Goal: Task Accomplishment & Management: Manage account settings

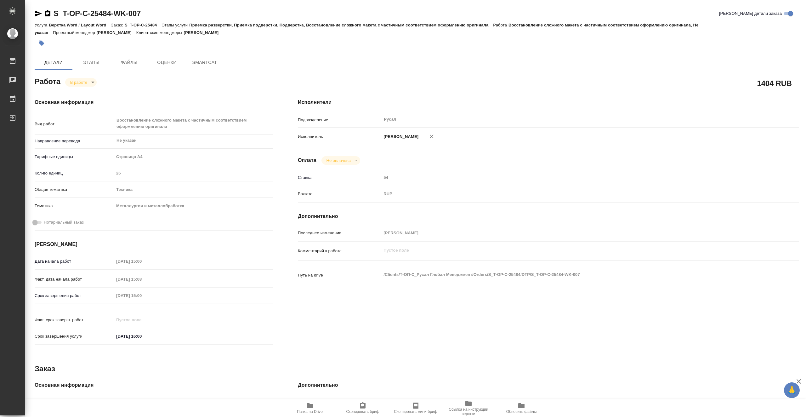
type textarea "x"
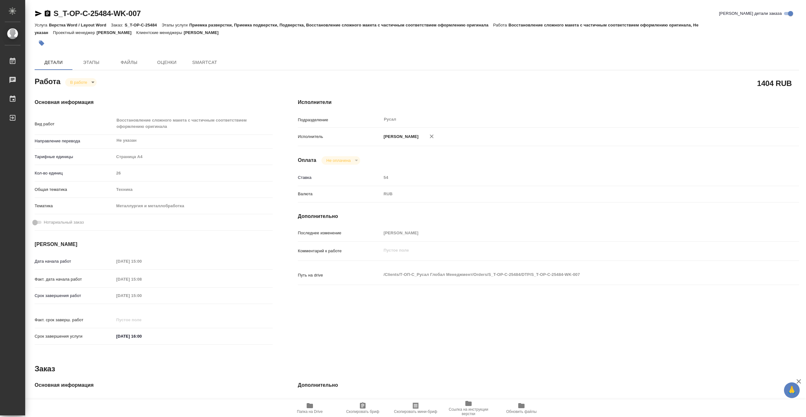
type textarea "x"
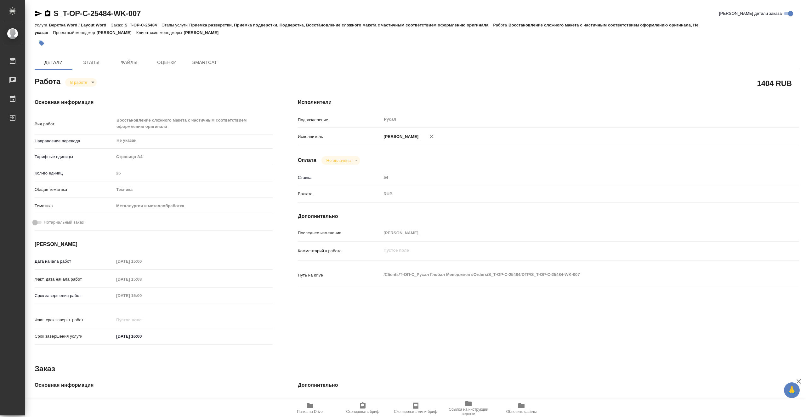
type textarea "x"
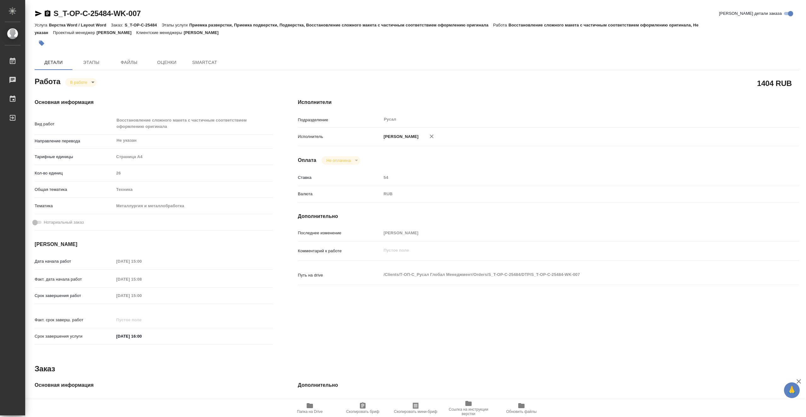
type textarea "x"
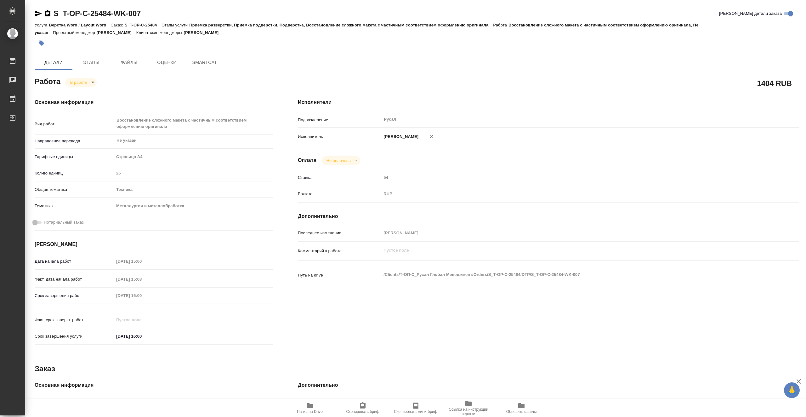
type textarea "x"
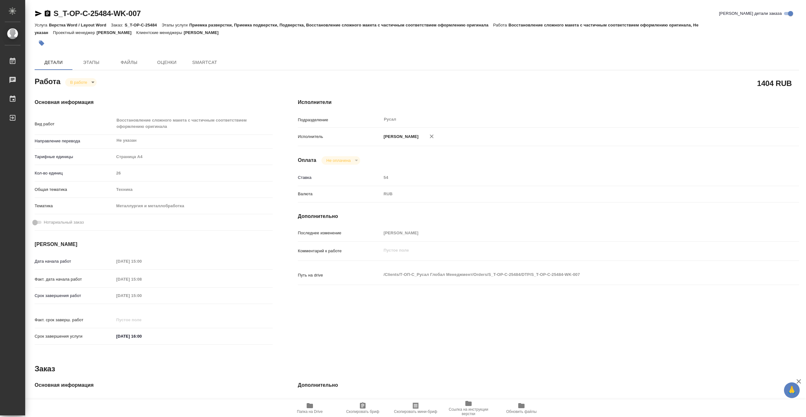
type textarea "x"
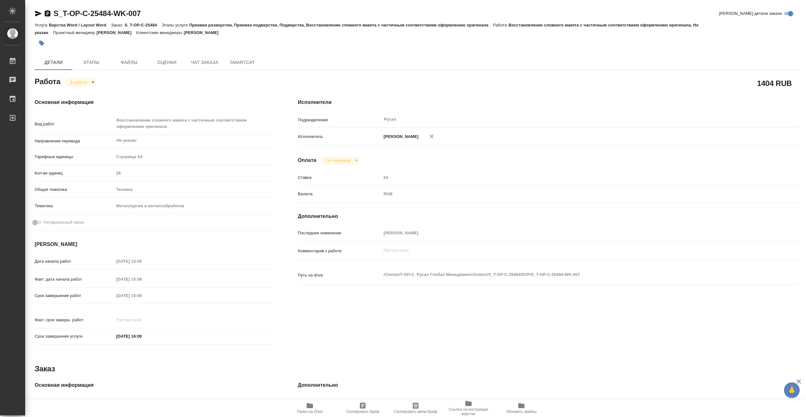
type textarea "x"
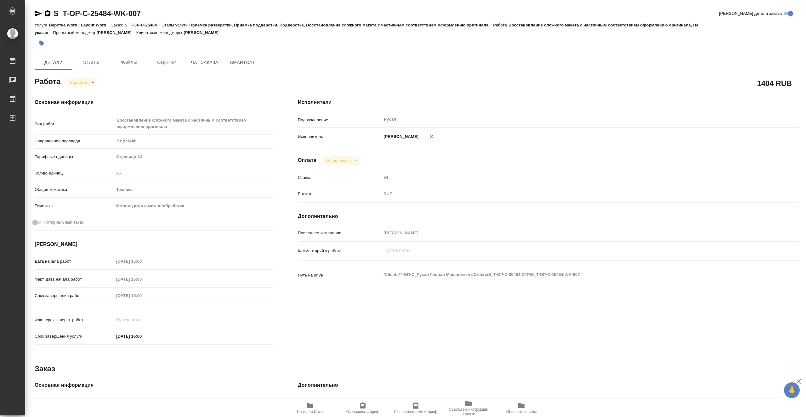
type textarea "x"
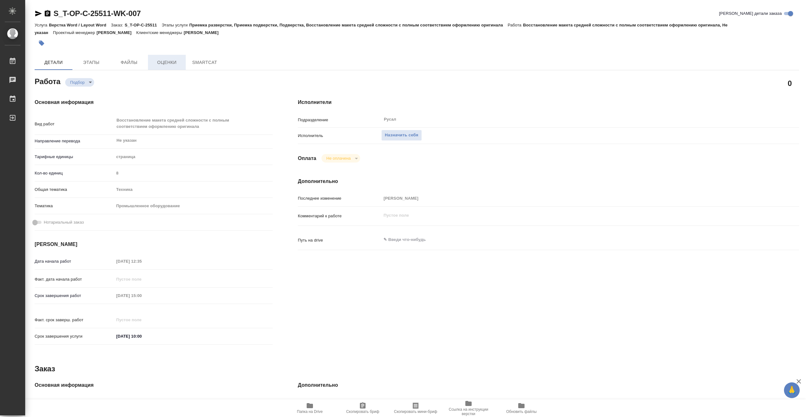
type textarea "x"
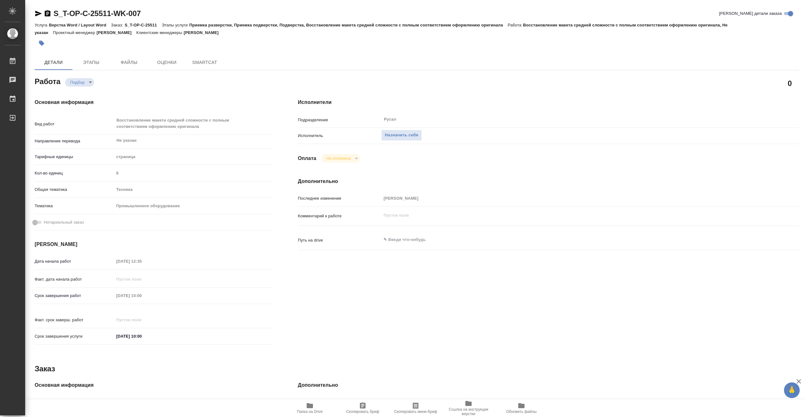
type textarea "x"
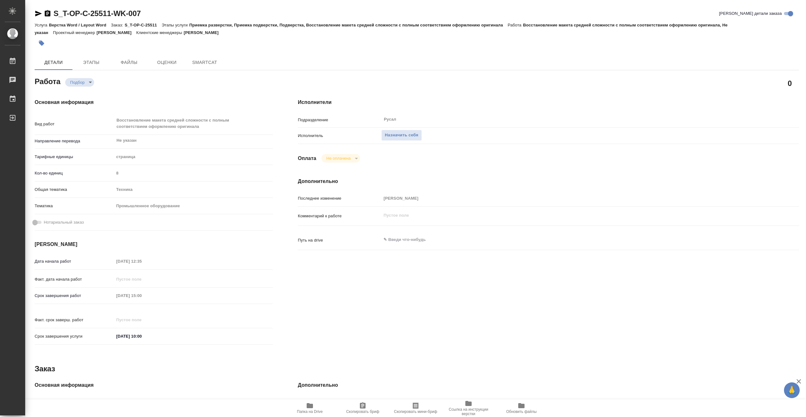
type textarea "x"
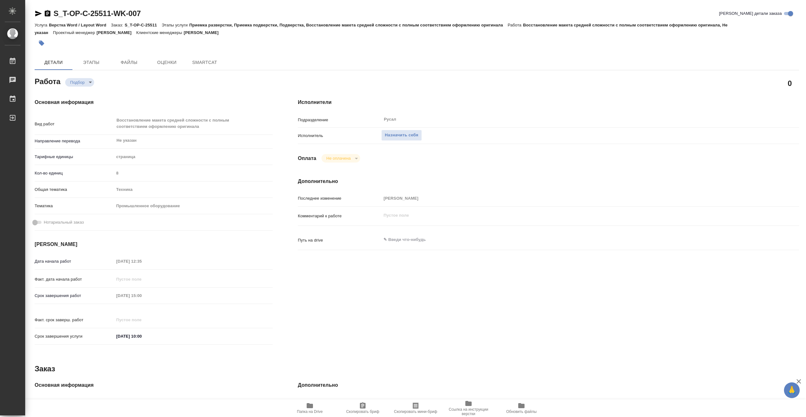
type textarea "x"
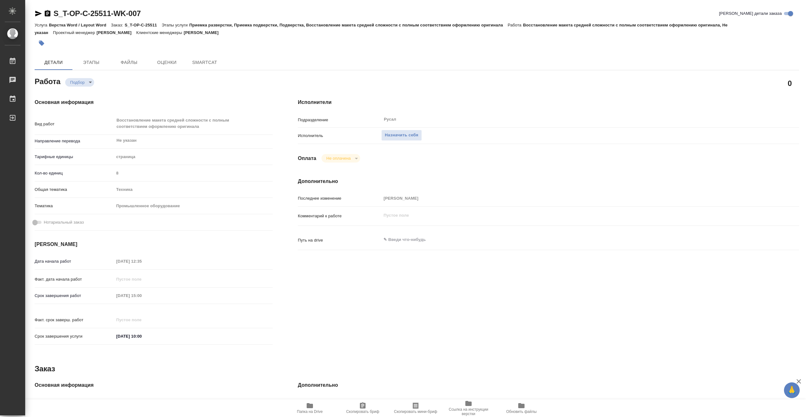
type textarea "x"
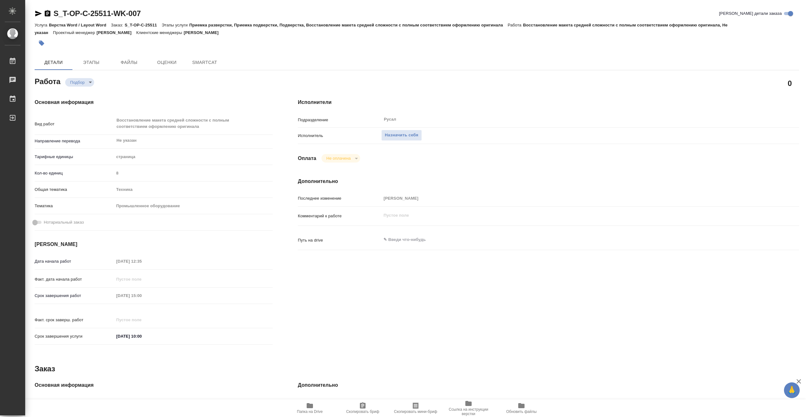
type textarea "x"
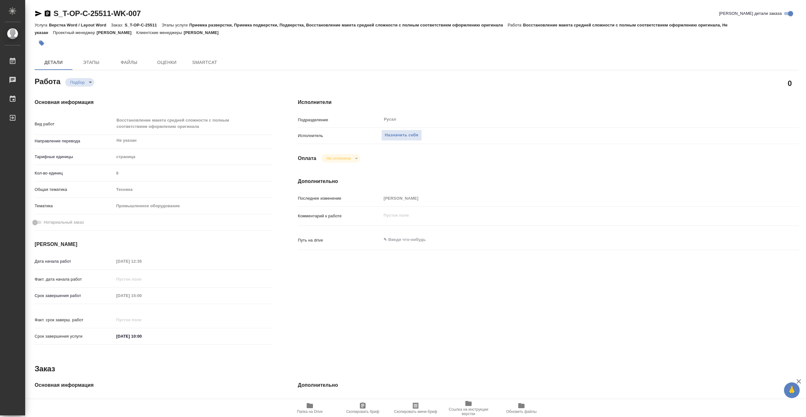
type textarea "x"
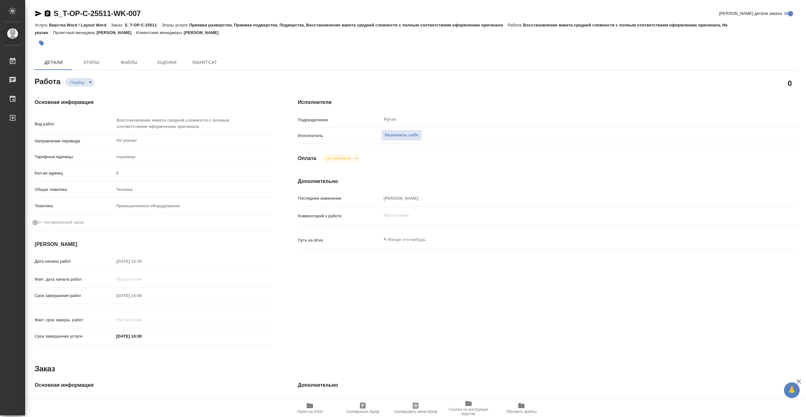
type textarea "x"
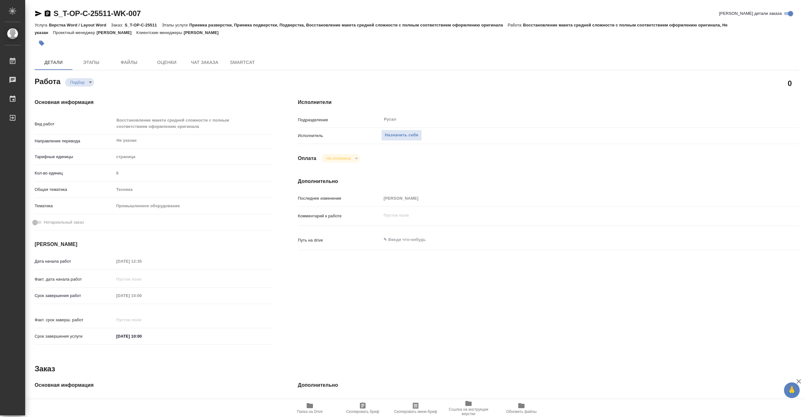
type textarea "x"
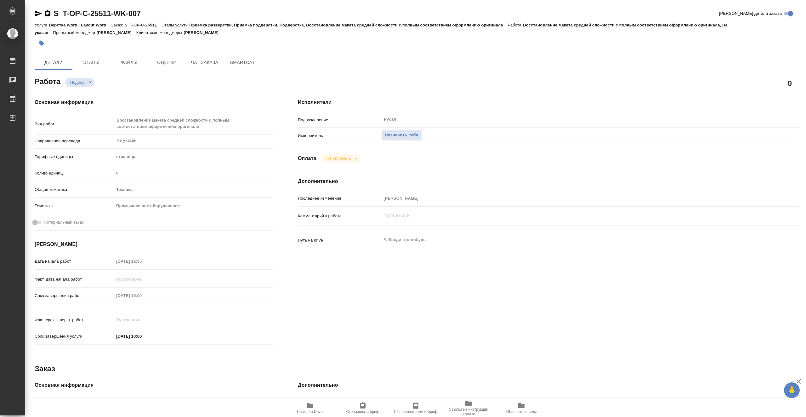
type textarea "x"
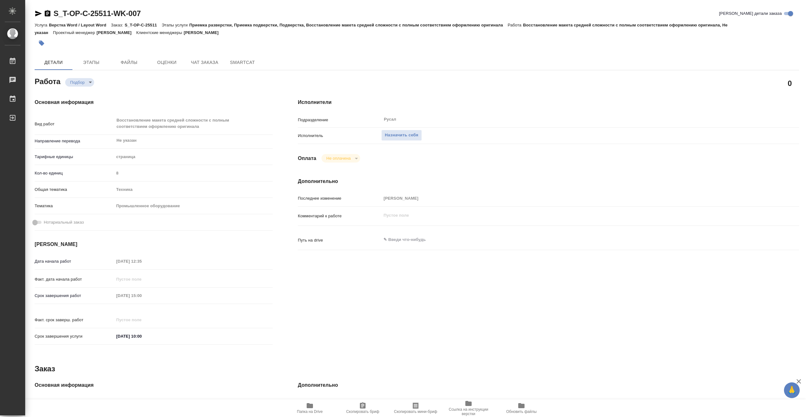
click at [315, 411] on span "Папка на Drive" at bounding box center [310, 411] width 26 height 4
type textarea "x"
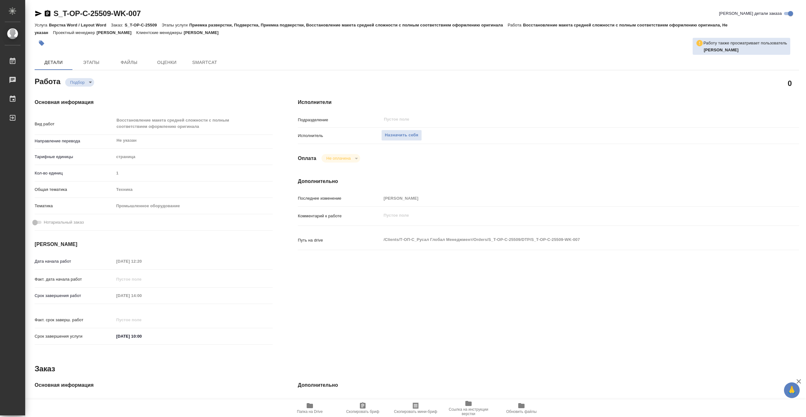
type textarea "x"
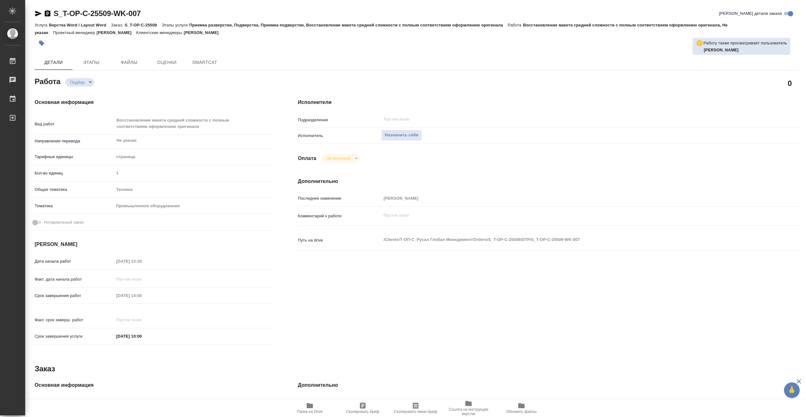
type textarea "x"
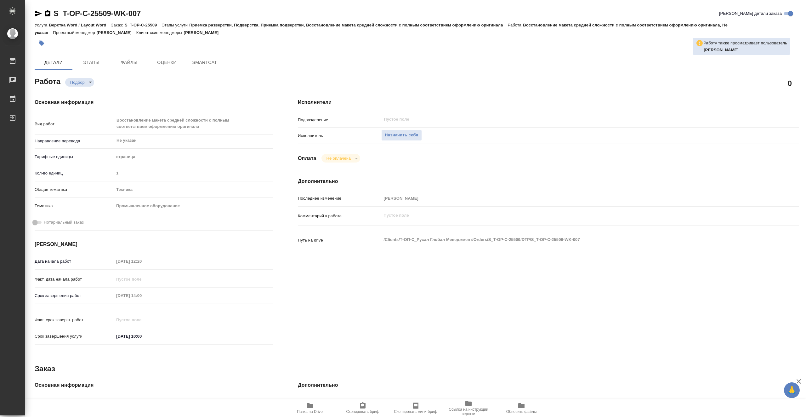
type textarea "x"
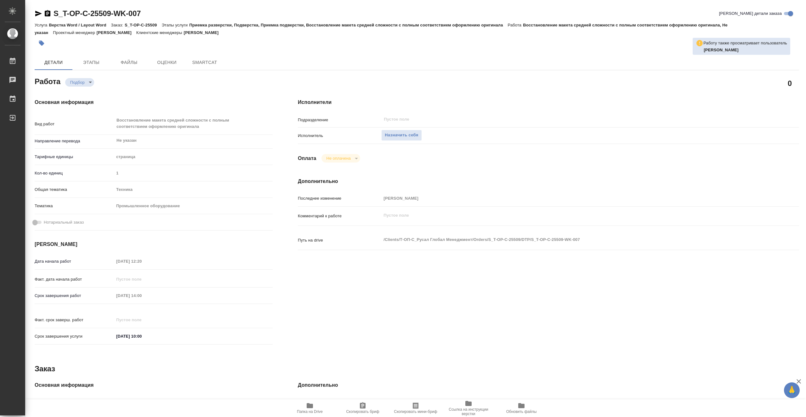
type textarea "x"
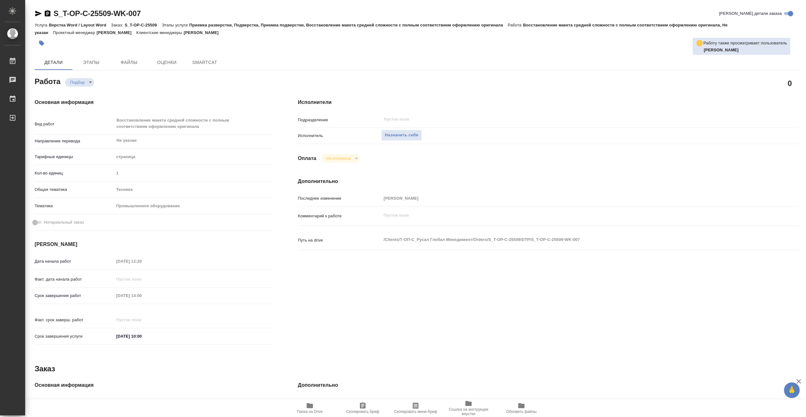
type textarea "x"
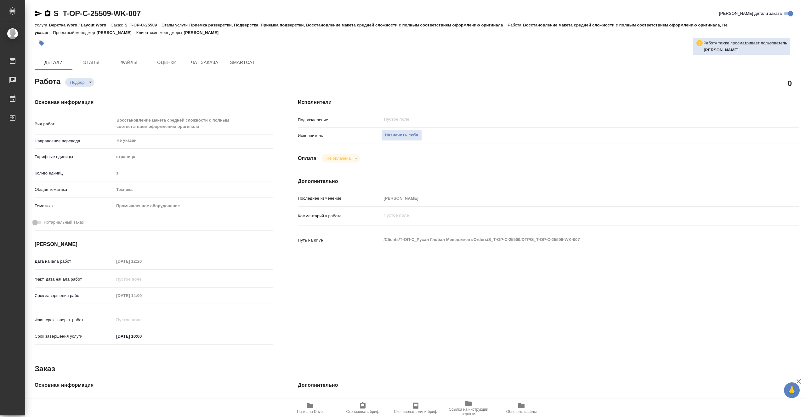
type textarea "x"
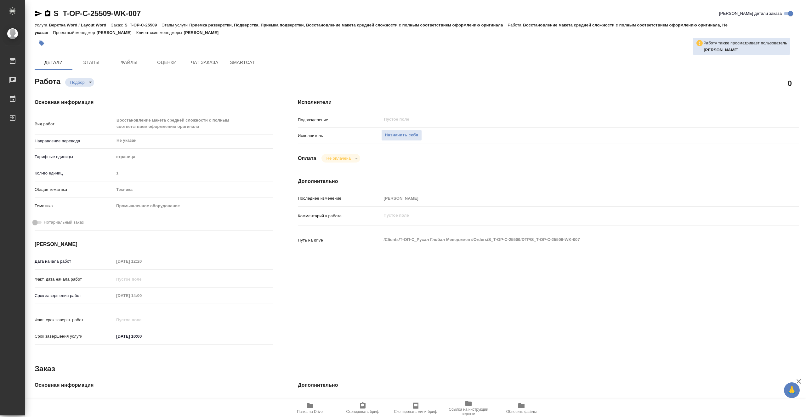
type textarea "x"
click at [313, 408] on icon "button" at bounding box center [310, 406] width 8 height 8
click at [393, 134] on span "Назначить себя" at bounding box center [401, 135] width 33 height 7
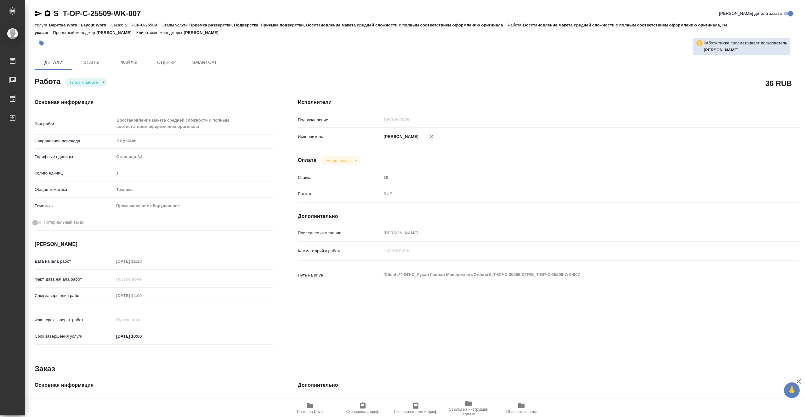
type textarea "x"
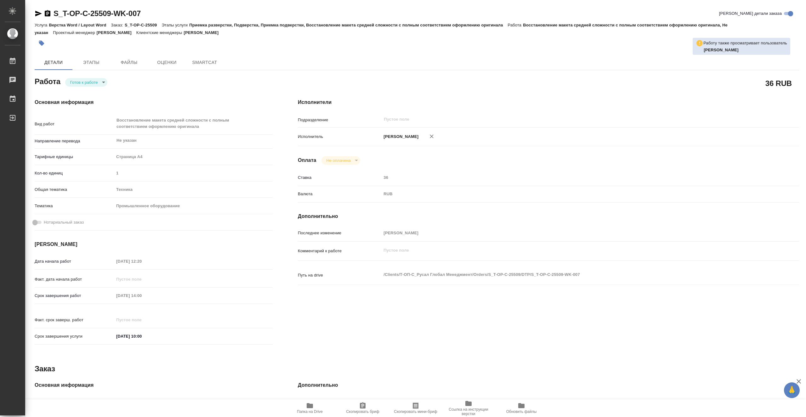
type textarea "x"
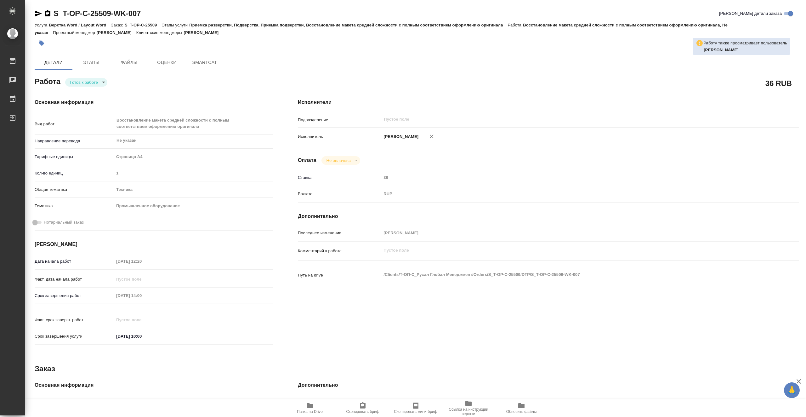
type textarea "x"
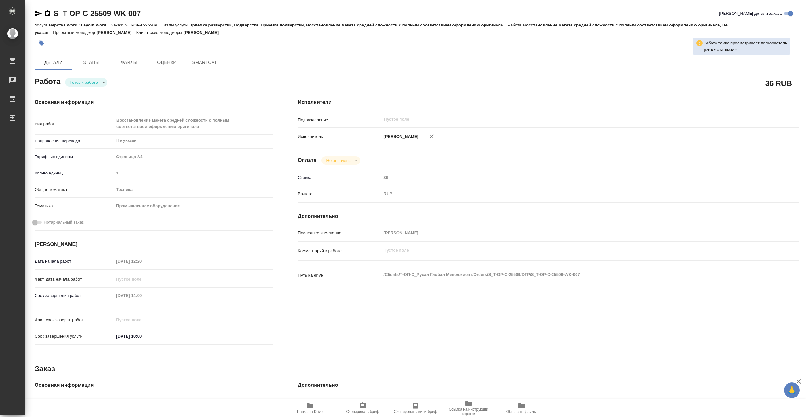
type textarea "x"
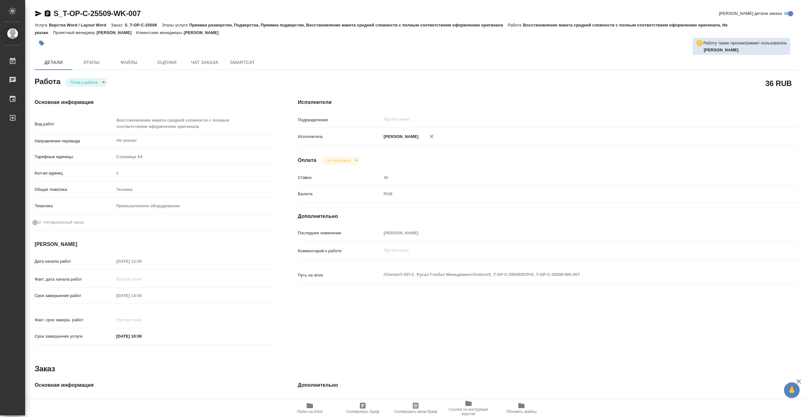
type textarea "x"
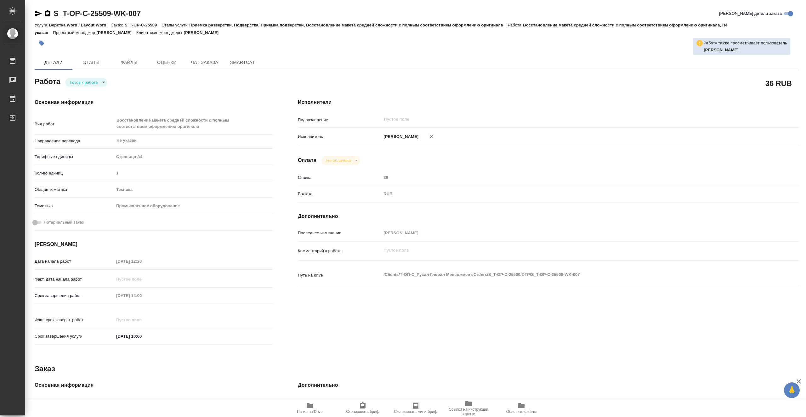
type textarea "x"
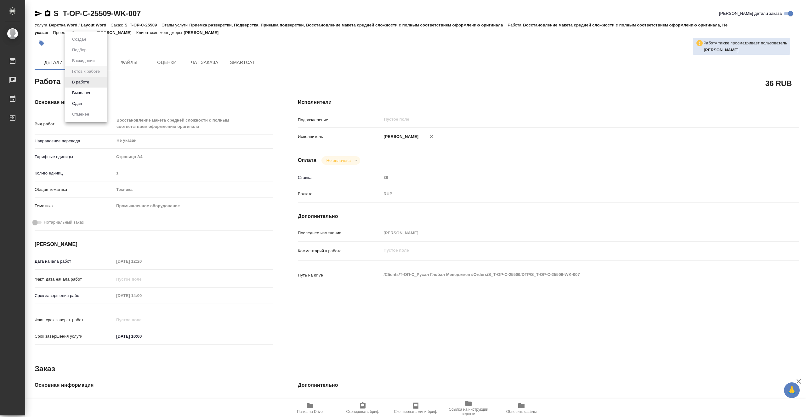
click at [89, 81] on body "🙏 .cls-1 fill:#fff; AWATERA Vasiutchenko Aleksandr Работы 0 Чаты График Выйти S…" at bounding box center [403, 208] width 806 height 417
click at [94, 81] on li "В работе" at bounding box center [86, 82] width 42 height 11
type textarea "x"
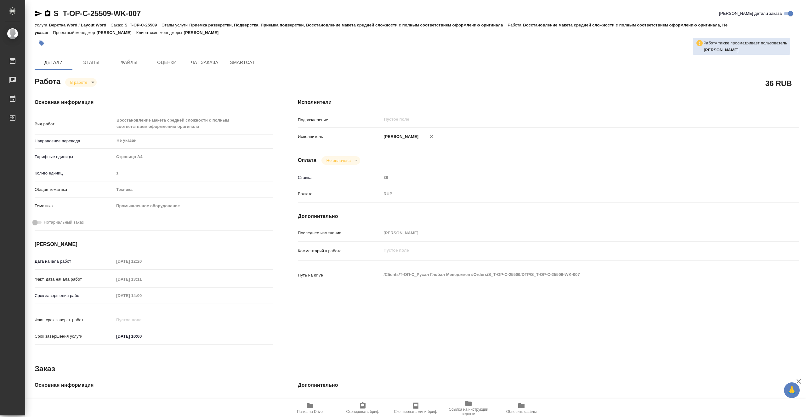
type textarea "x"
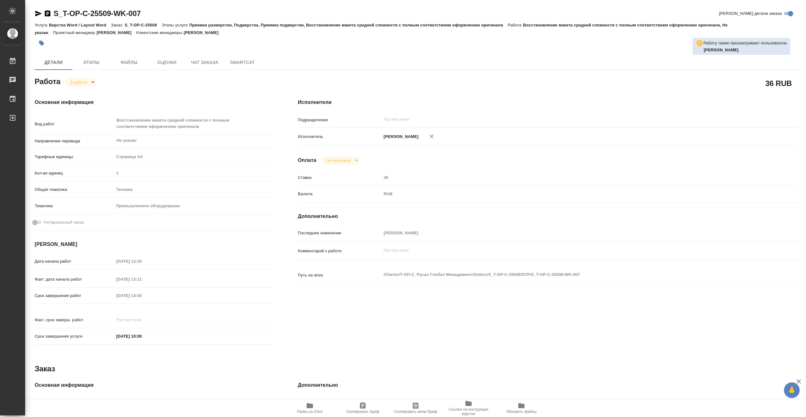
type textarea "x"
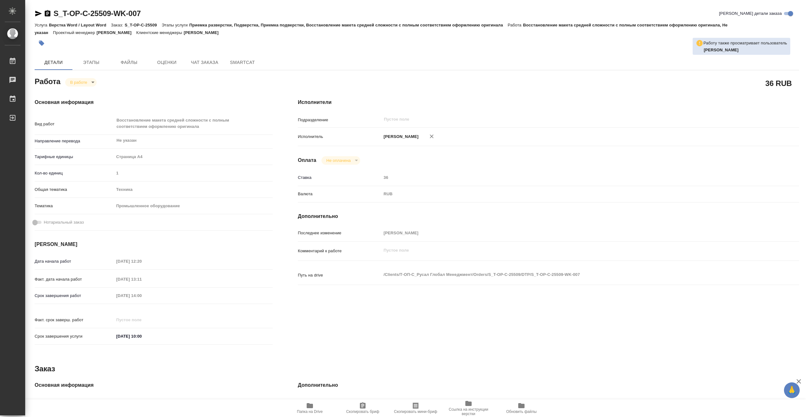
type textarea "x"
drag, startPoint x: 121, startPoint y: 16, endPoint x: 56, endPoint y: 16, distance: 65.2
click at [56, 16] on div "S_T-OP-C-25509-WK-007 Кратко детали заказа" at bounding box center [417, 14] width 765 height 10
copy link "S_T-OP-C-25509-WK-007"
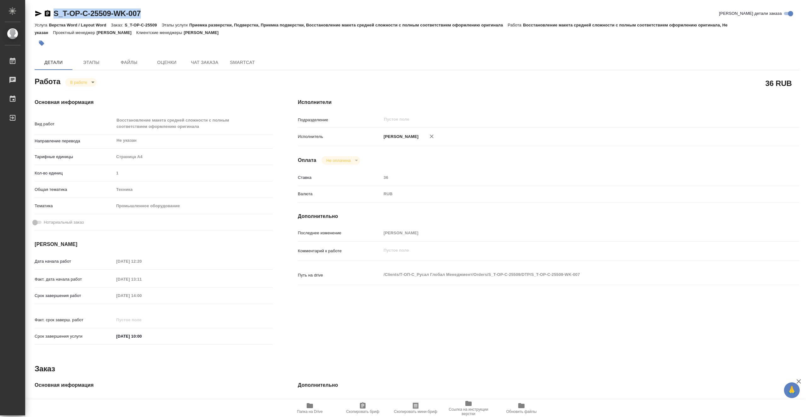
type textarea "x"
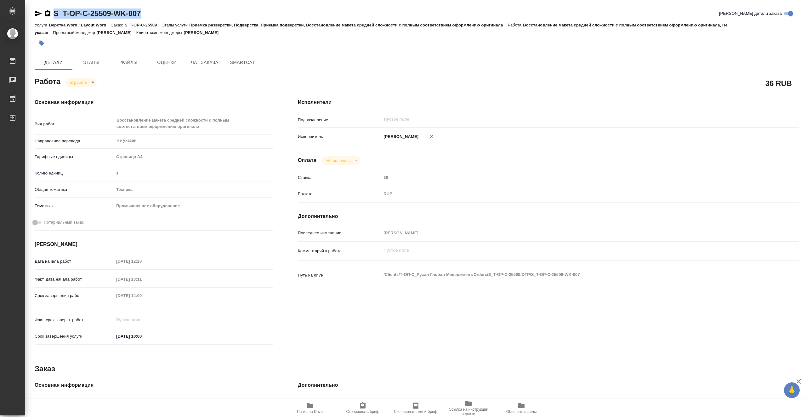
type textarea "x"
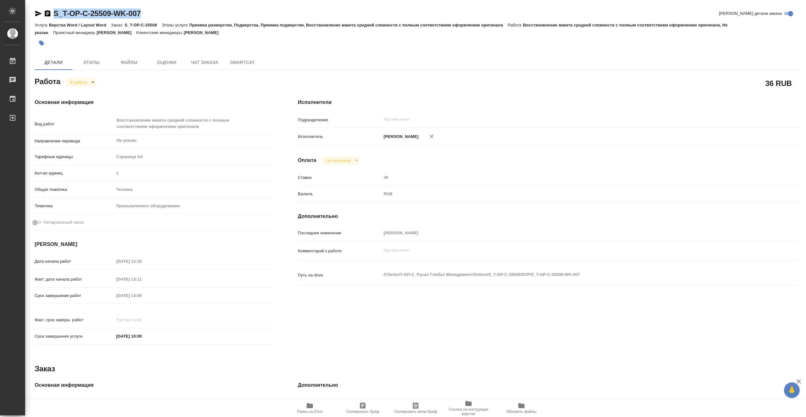
click at [166, 15] on div "S_T-OP-C-25509-WK-007 Кратко детали заказа" at bounding box center [417, 14] width 765 height 10
click at [159, 10] on div "S_T-OP-C-25509-WK-007 Кратко детали заказа" at bounding box center [417, 14] width 765 height 10
drag, startPoint x: 155, startPoint y: 14, endPoint x: 46, endPoint y: 12, distance: 108.7
click at [46, 12] on div "S_T-OP-C-25509-WK-007 Кратко детали заказа" at bounding box center [417, 14] width 765 height 10
copy link "S_T-OP-C-25509-WK-007"
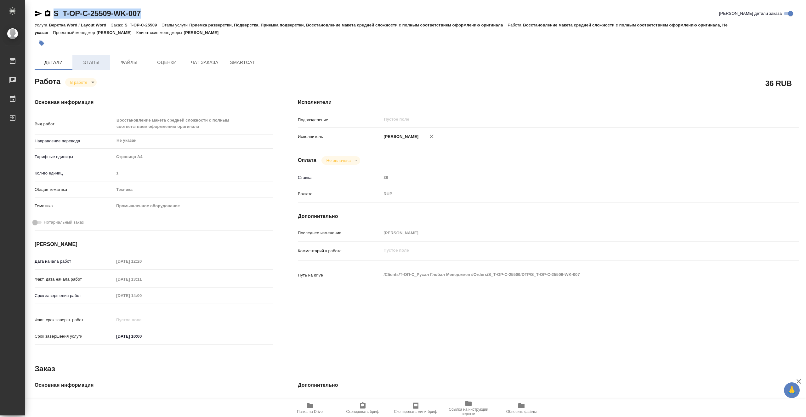
click at [96, 61] on span "Этапы" at bounding box center [91, 63] width 30 height 8
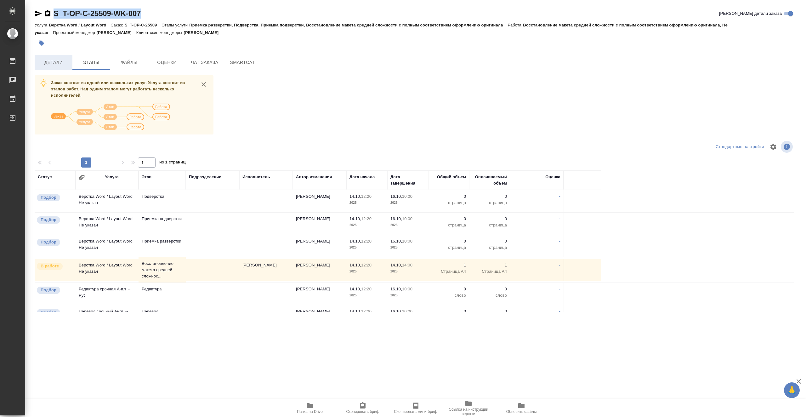
click at [57, 62] on span "Детали" at bounding box center [53, 63] width 30 height 8
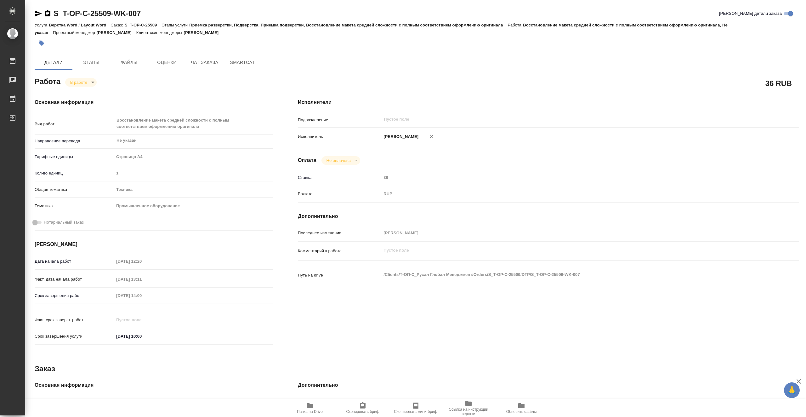
type textarea "x"
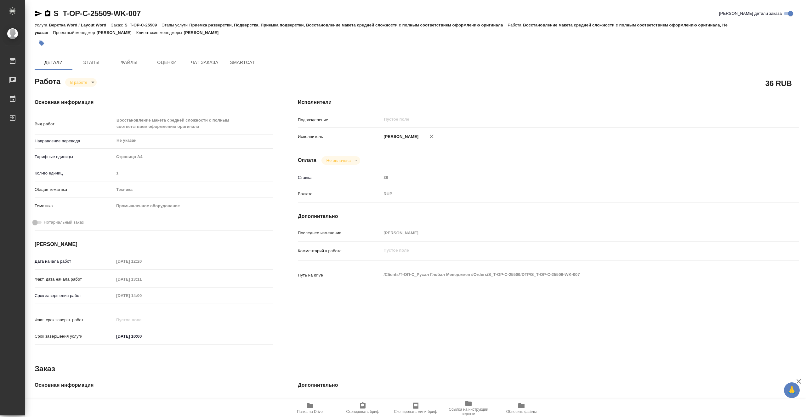
type textarea "x"
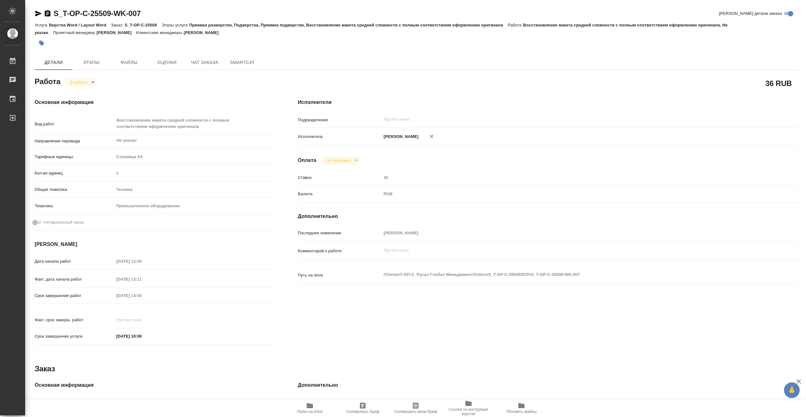
type textarea "x"
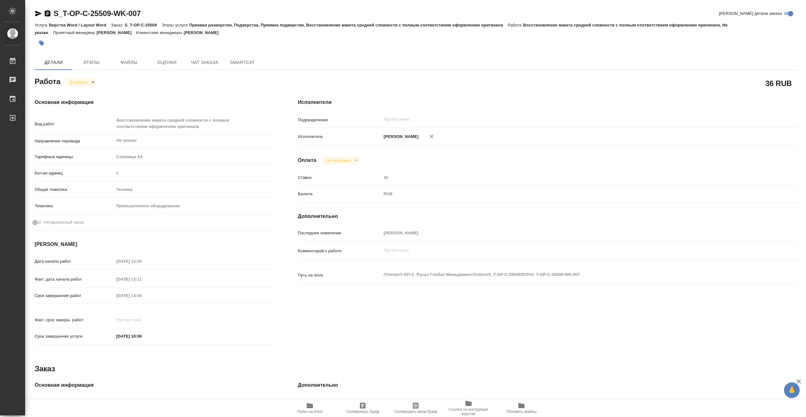
type textarea "x"
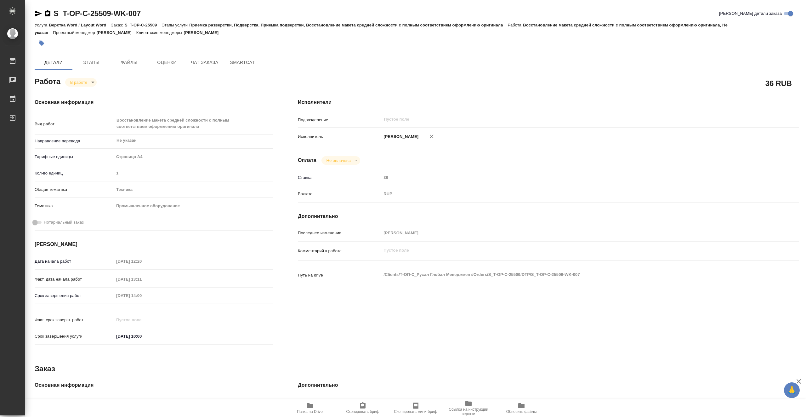
type textarea "x"
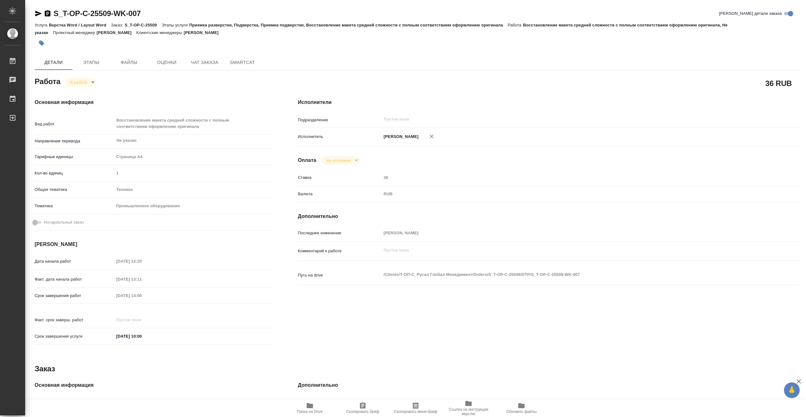
click at [321, 413] on span "Папка на Drive" at bounding box center [310, 411] width 26 height 4
click at [90, 85] on body "🙏 .cls-1 fill:#fff; AWATERA Vasiutchenko Aleksandr Работы 0 Чаты График Выйти S…" at bounding box center [403, 208] width 806 height 417
click at [100, 94] on li "Выполнен" at bounding box center [86, 93] width 42 height 11
type textarea "x"
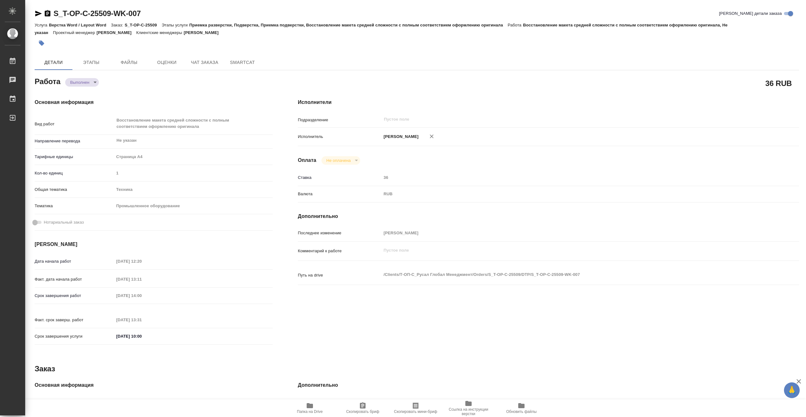
type textarea "x"
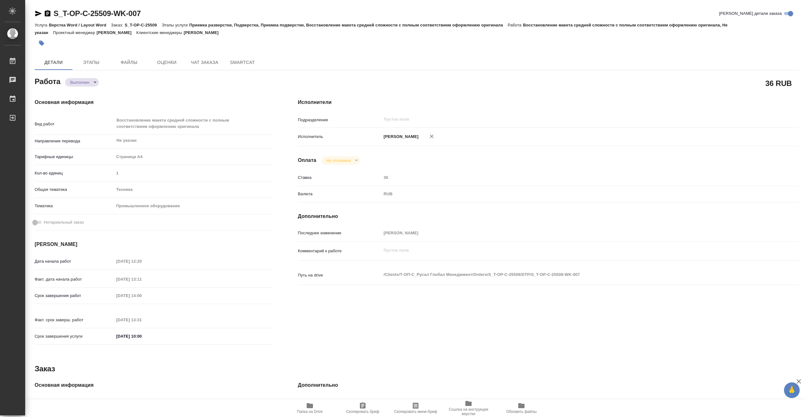
type textarea "x"
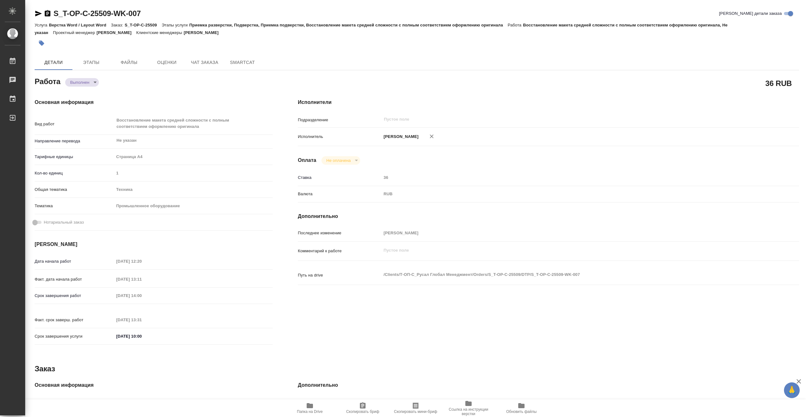
type textarea "x"
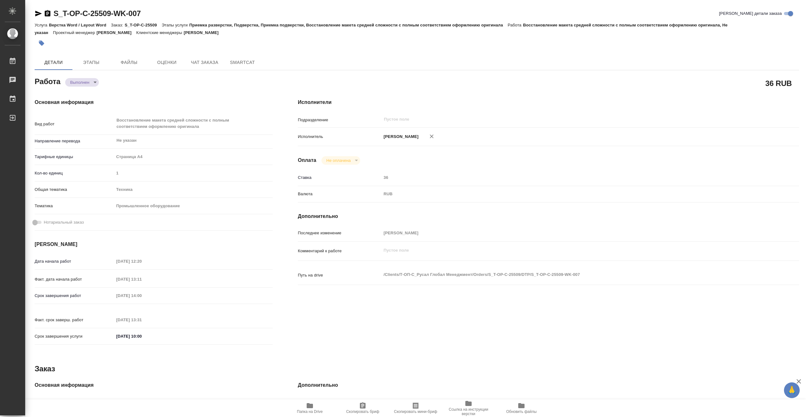
type textarea "x"
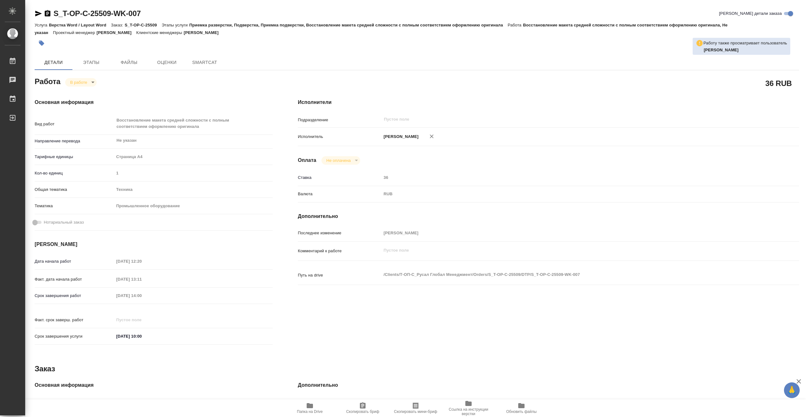
type textarea "x"
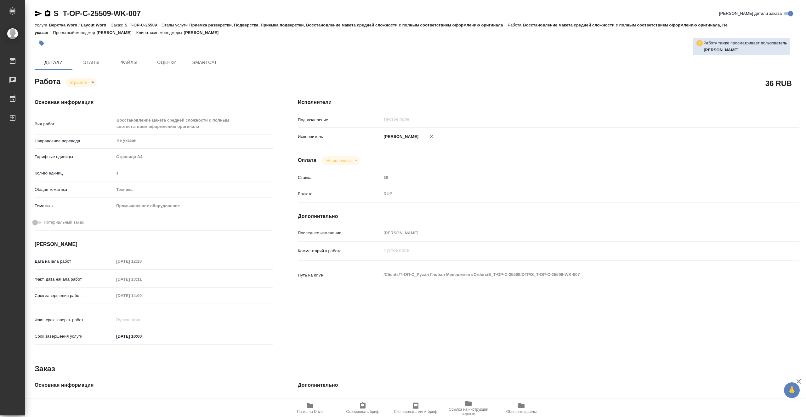
type textarea "x"
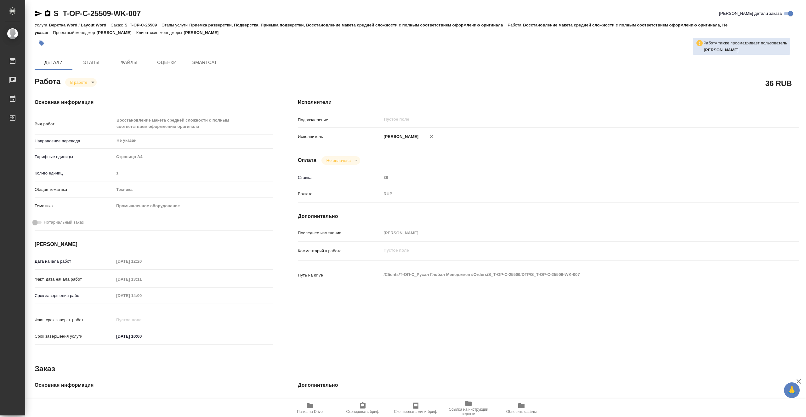
type textarea "x"
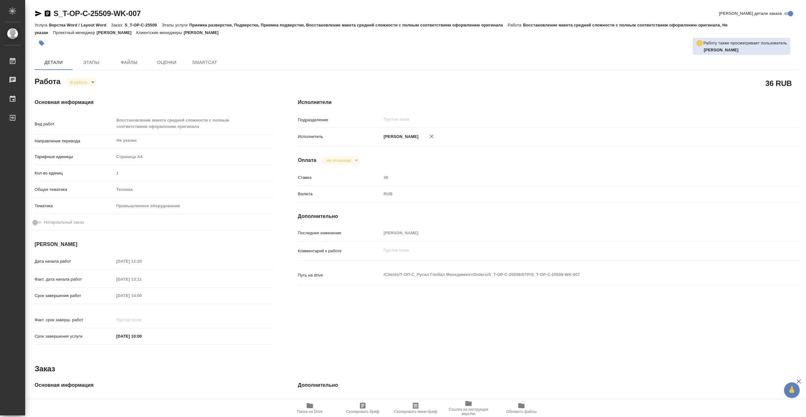
type textarea "x"
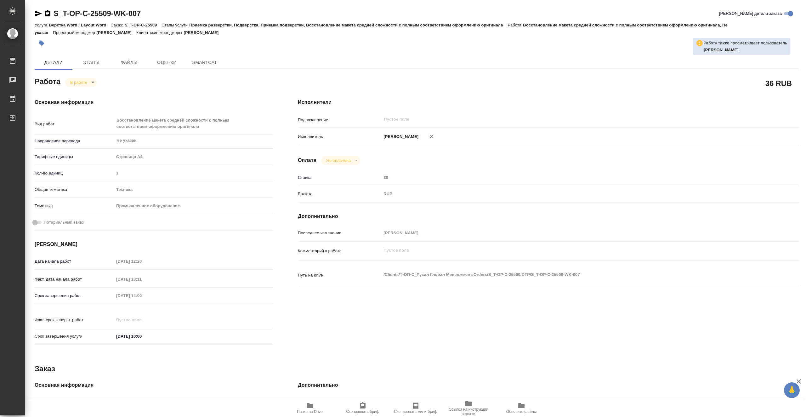
type textarea "x"
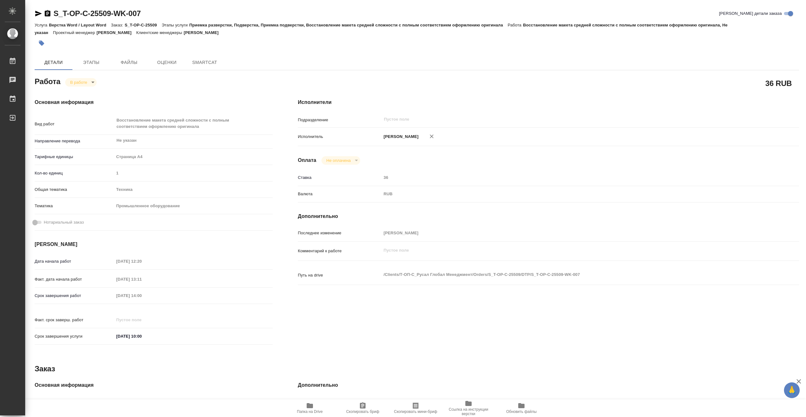
type textarea "x"
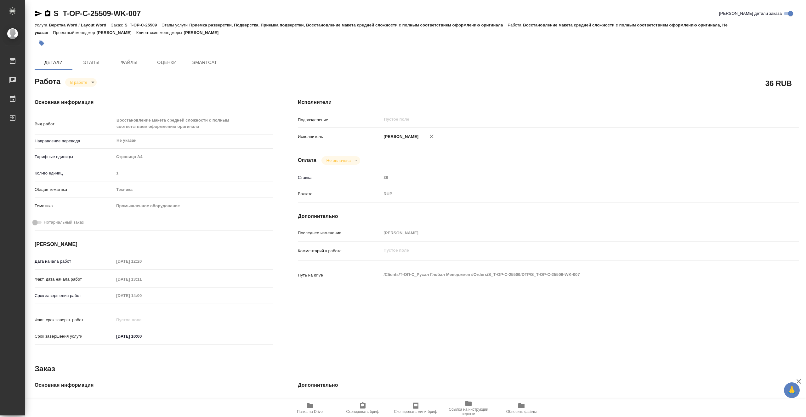
type textarea "x"
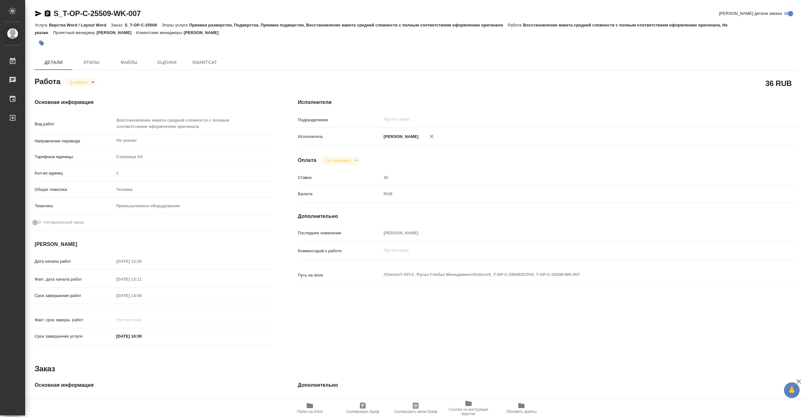
type textarea "x"
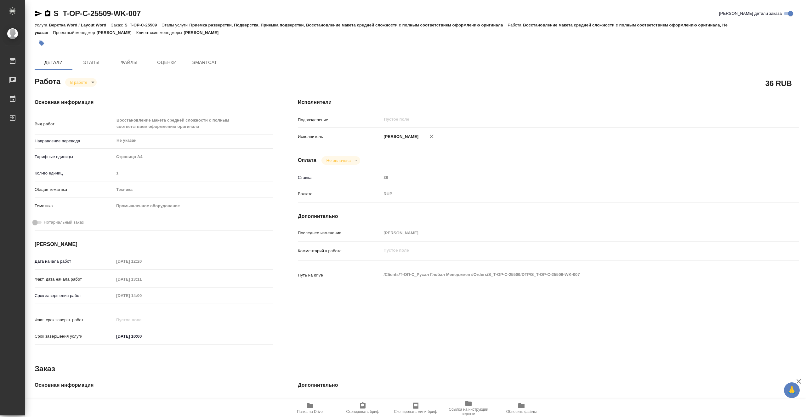
type textarea "x"
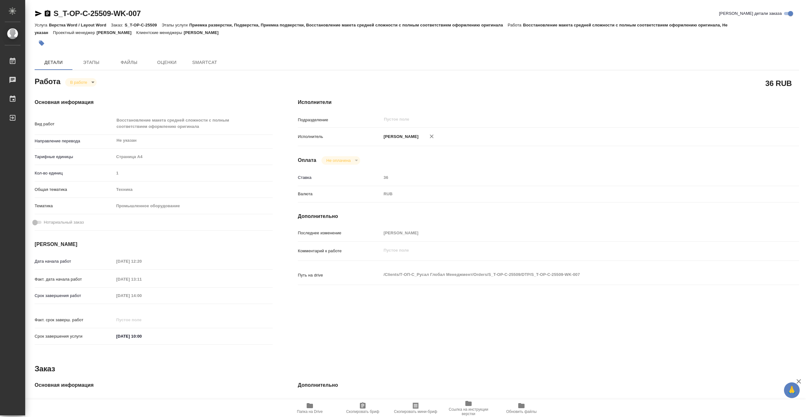
type textarea "x"
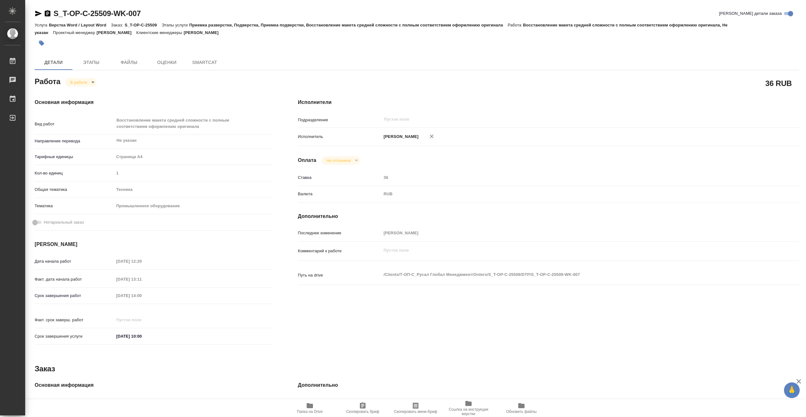
type textarea "x"
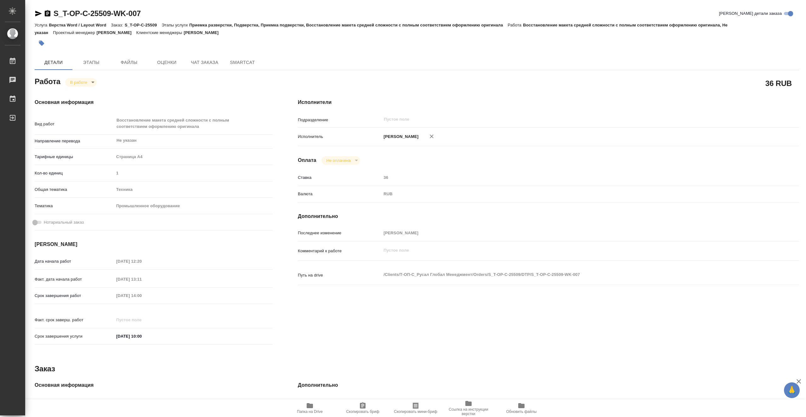
type textarea "x"
